Goal: Information Seeking & Learning: Learn about a topic

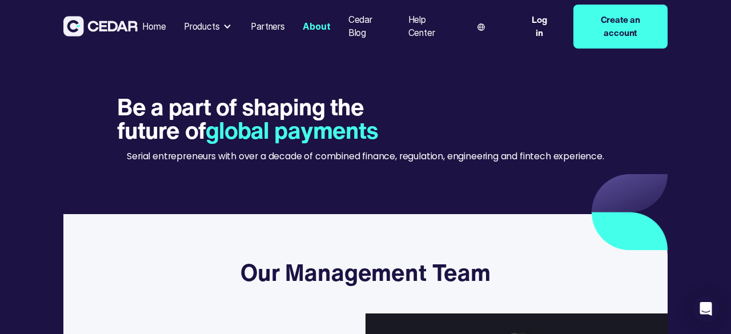
click at [675, 184] on div "Be a part of shaping the future of global payments Serial entrepreneurs with ov…" at bounding box center [366, 136] width 658 height 138
